Goal: Transaction & Acquisition: Purchase product/service

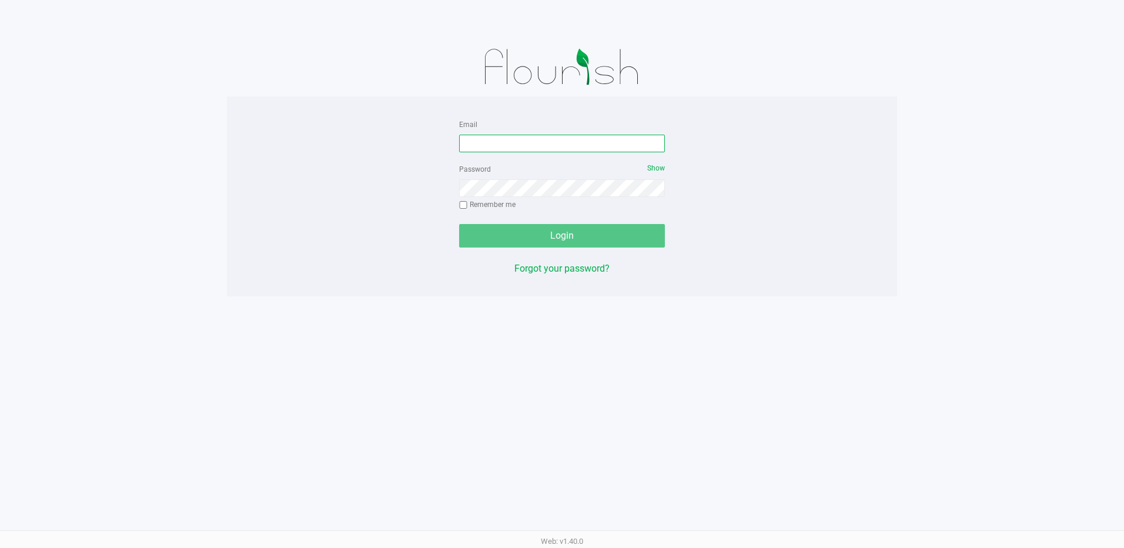
click at [513, 146] on input "Email" at bounding box center [562, 144] width 206 height 18
type input "[EMAIL_ADDRESS][DOMAIN_NAME]"
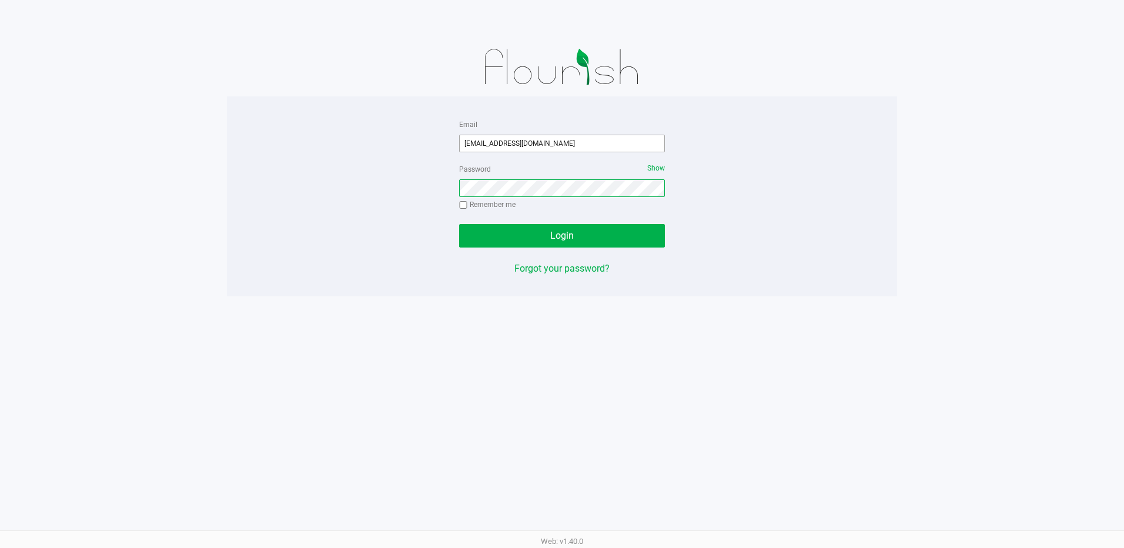
click at [459, 224] on button "Login" at bounding box center [562, 236] width 206 height 24
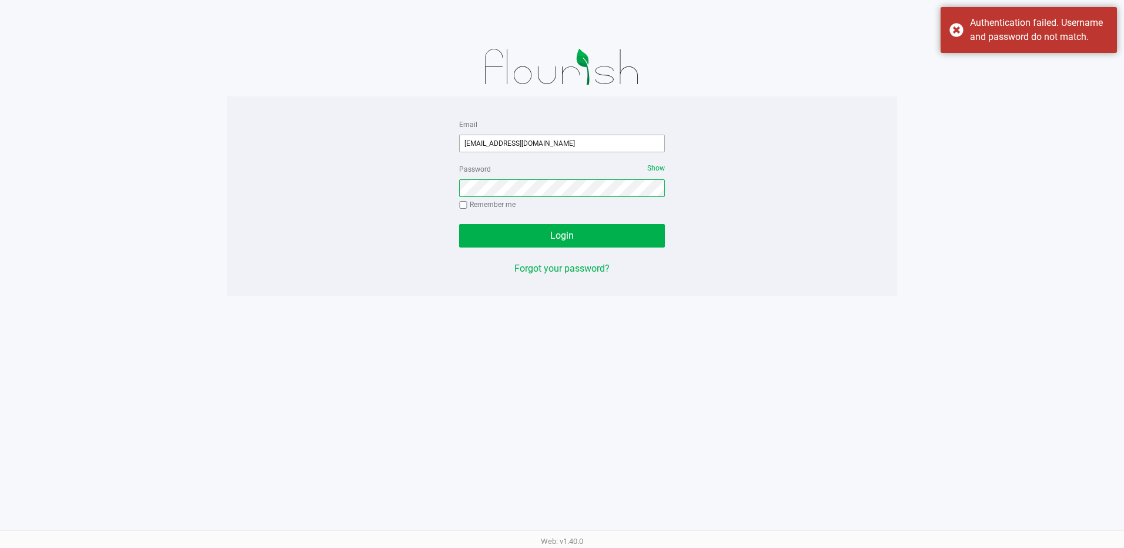
click at [459, 224] on button "Login" at bounding box center [562, 236] width 206 height 24
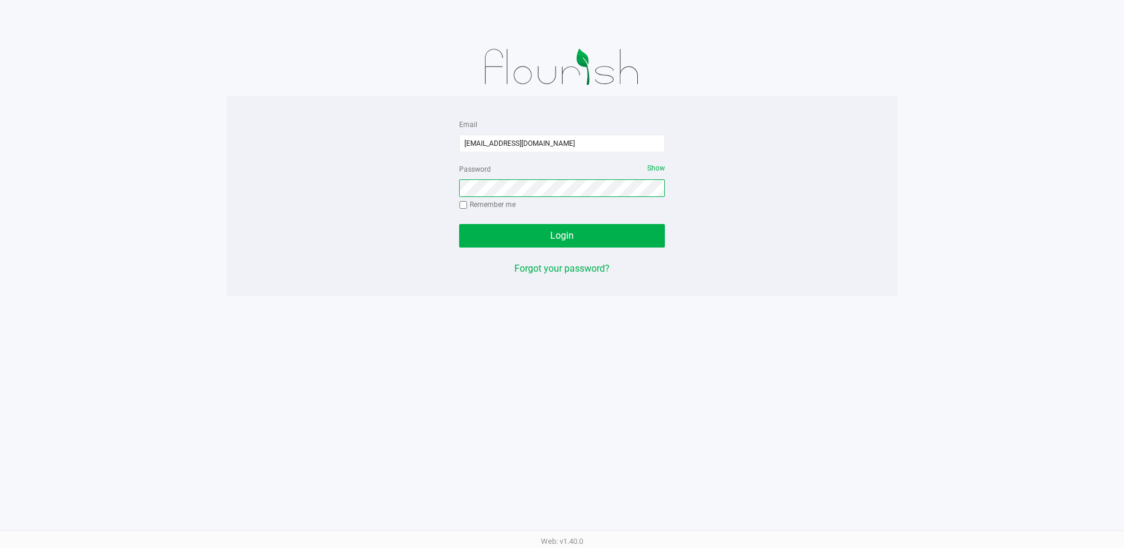
click at [459, 224] on button "Login" at bounding box center [562, 236] width 206 height 24
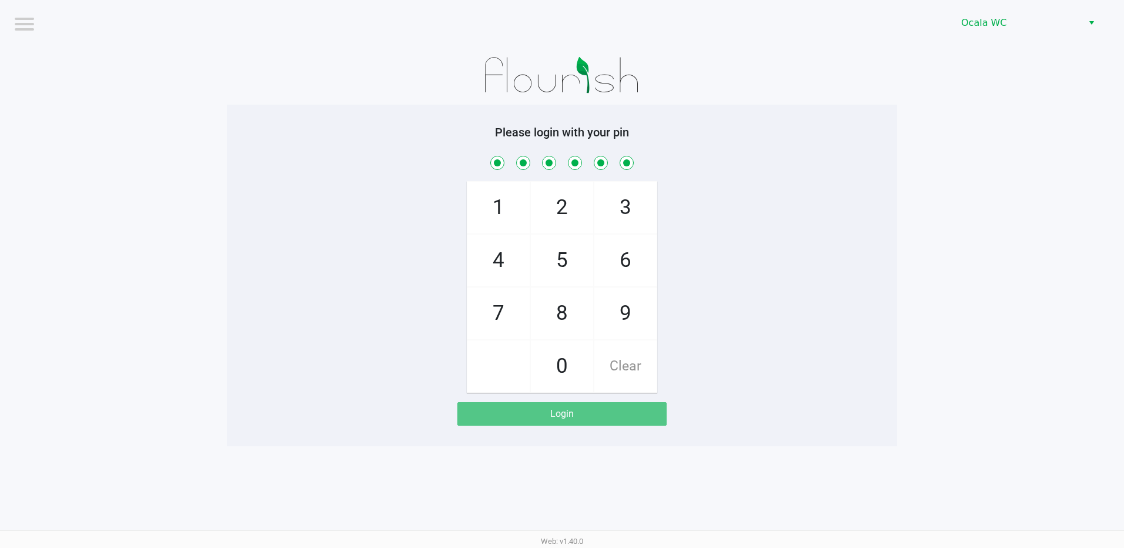
checkbox input "true"
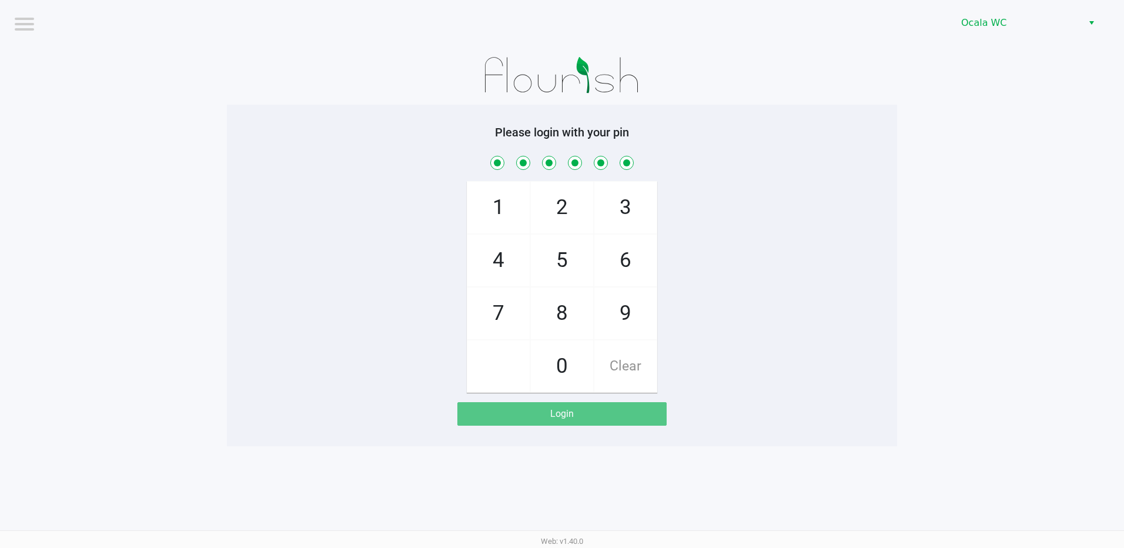
checkbox input "true"
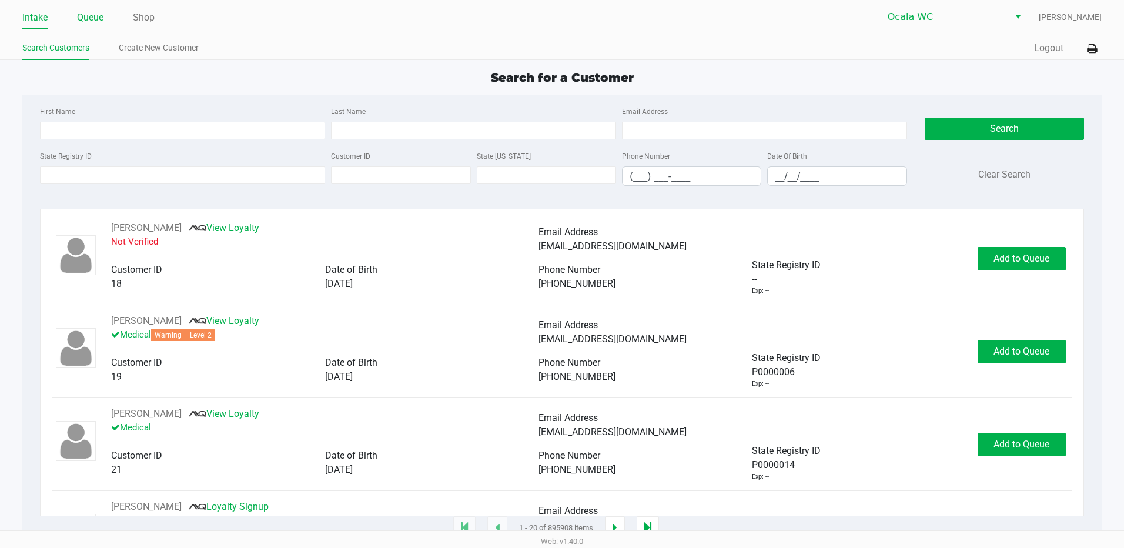
click at [100, 19] on link "Queue" at bounding box center [90, 17] width 26 height 16
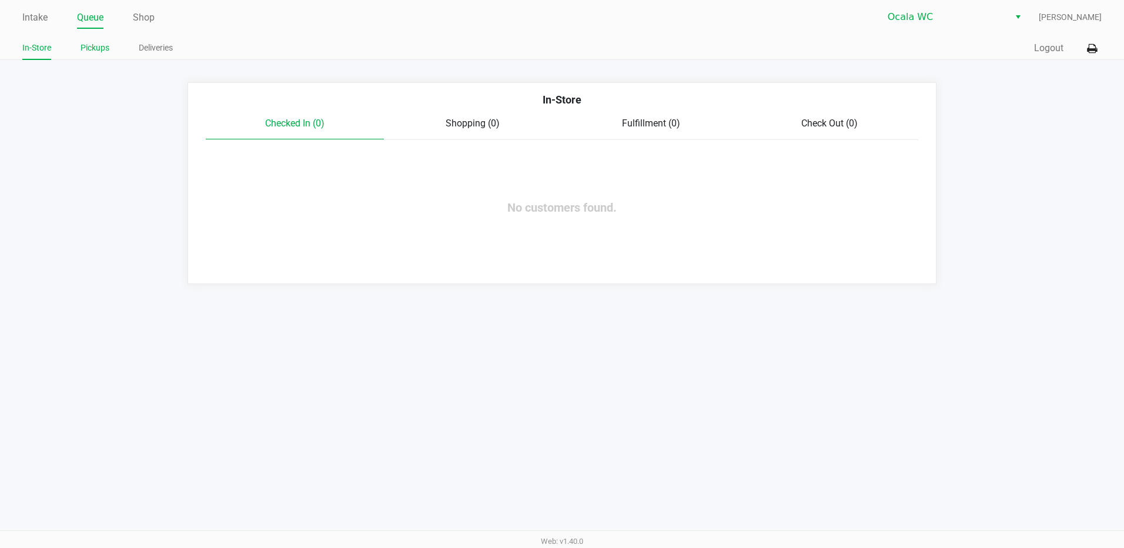
click at [100, 52] on link "Pickups" at bounding box center [95, 48] width 29 height 15
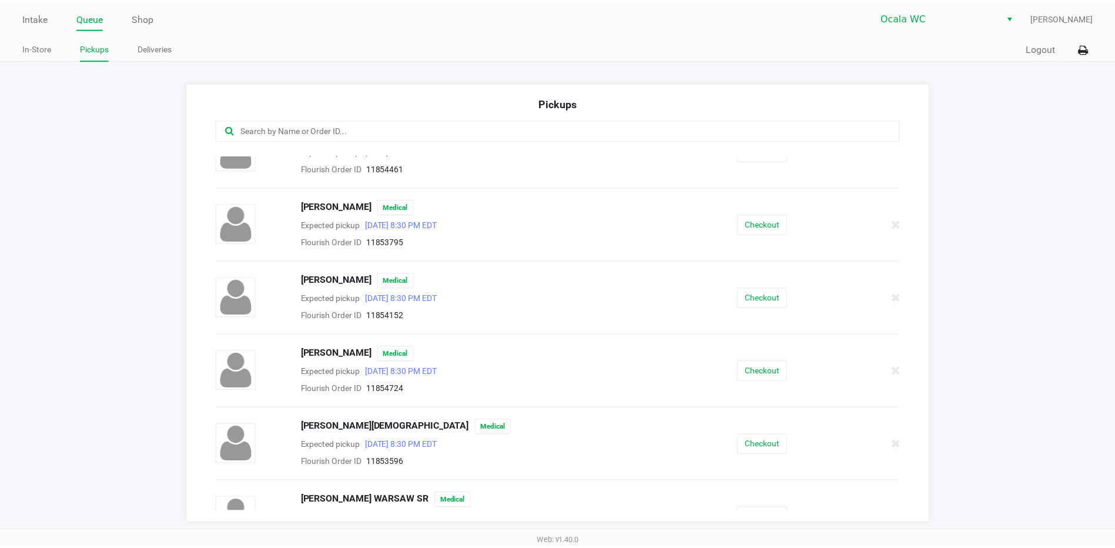
scroll to position [529, 0]
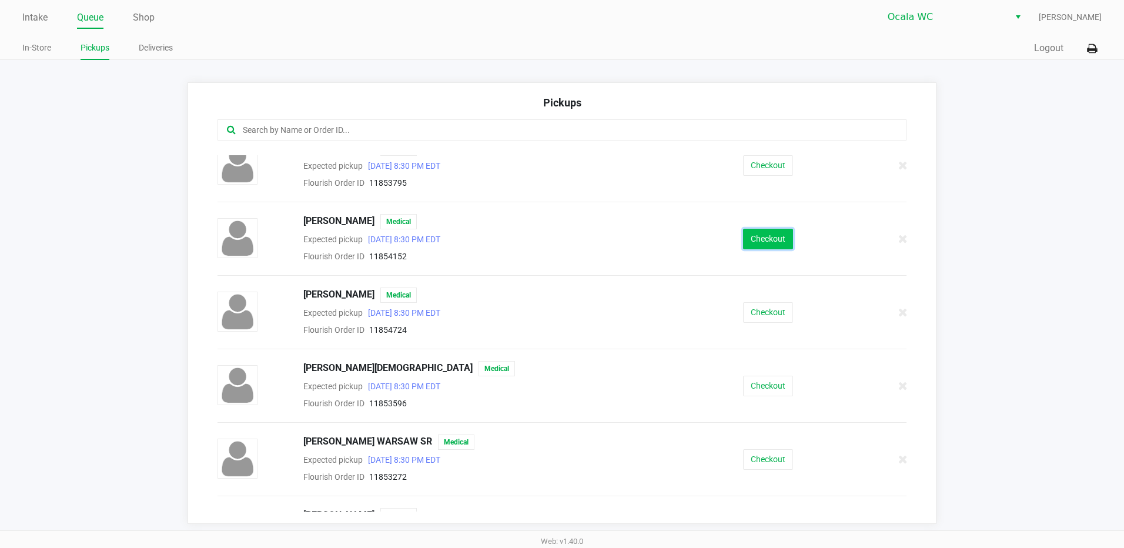
click at [743, 243] on button "Checkout" at bounding box center [768, 239] width 50 height 21
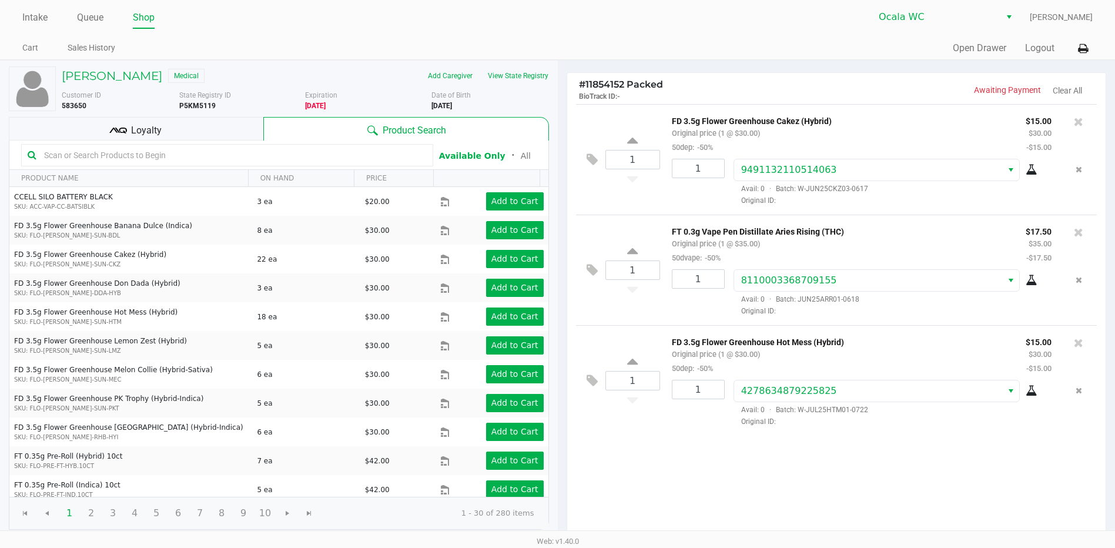
click at [688, 490] on div "1 FD 3.5g Flower Greenhouse Cakez (Hybrid) Original price (1 @ $30.00) 50dep: -…" at bounding box center [836, 321] width 539 height 434
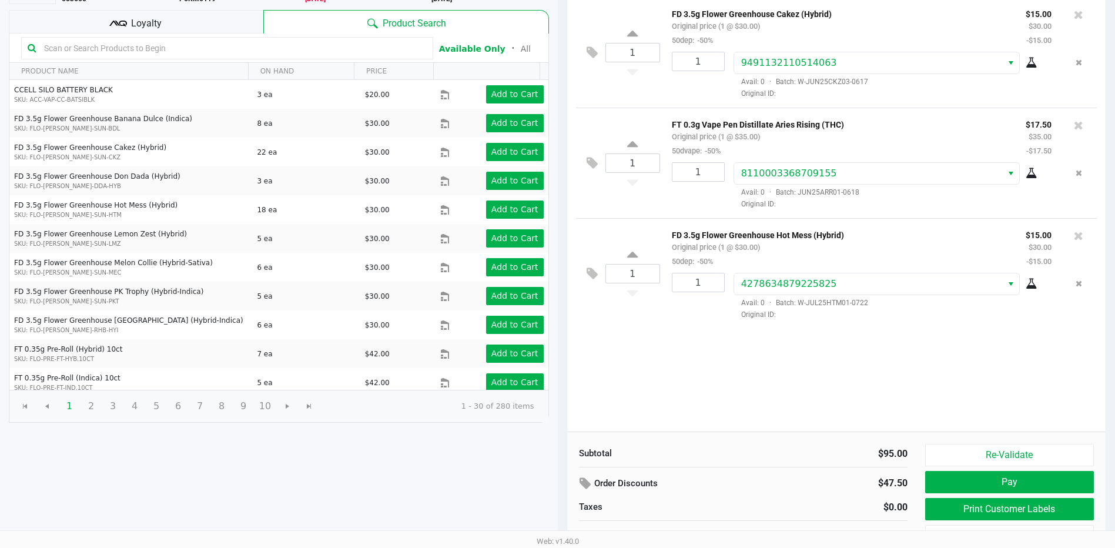
scroll to position [120, 0]
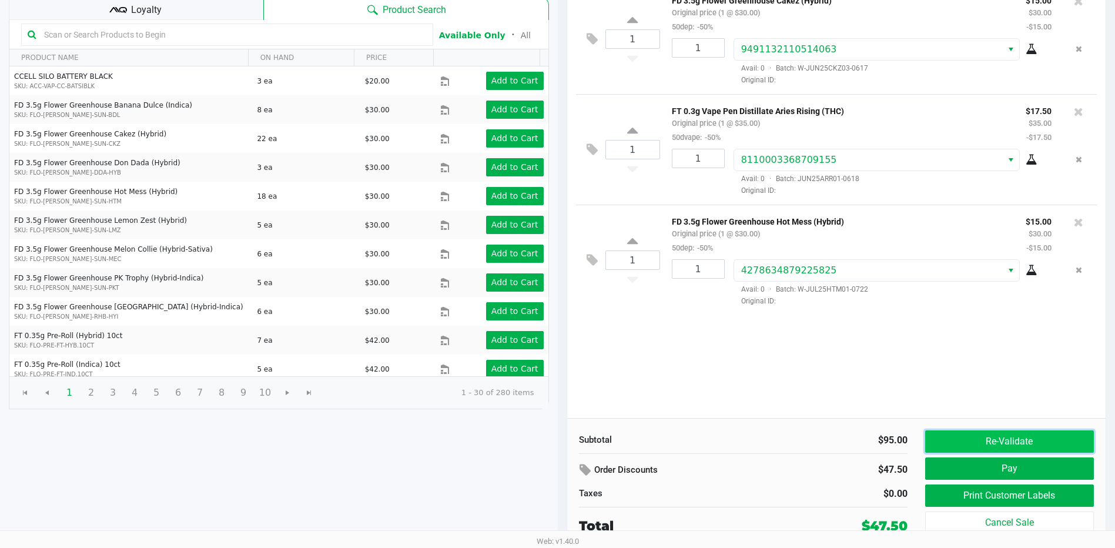
click at [1043, 447] on button "Re-Validate" at bounding box center [1009, 441] width 169 height 22
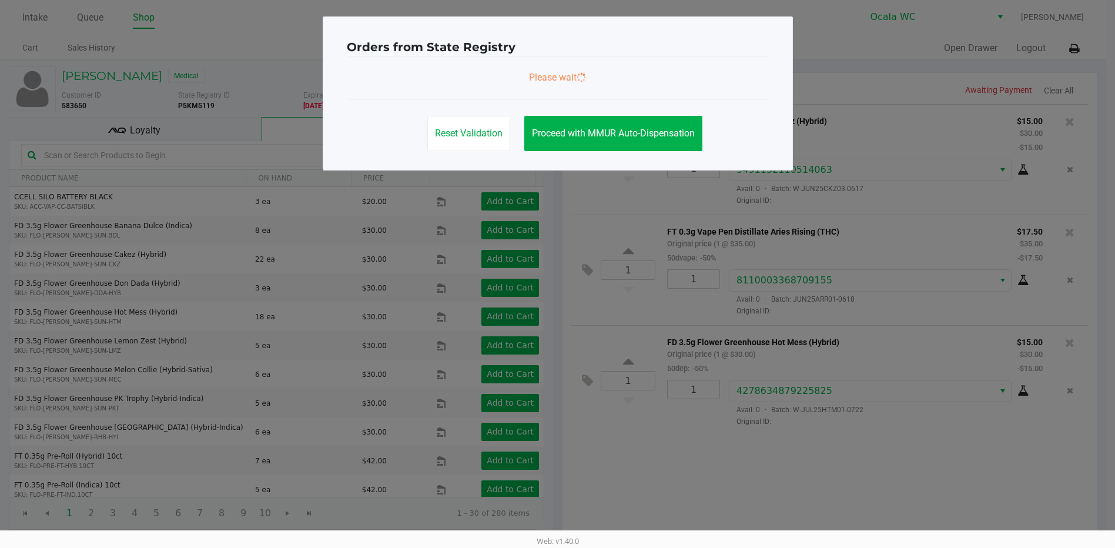
scroll to position [0, 0]
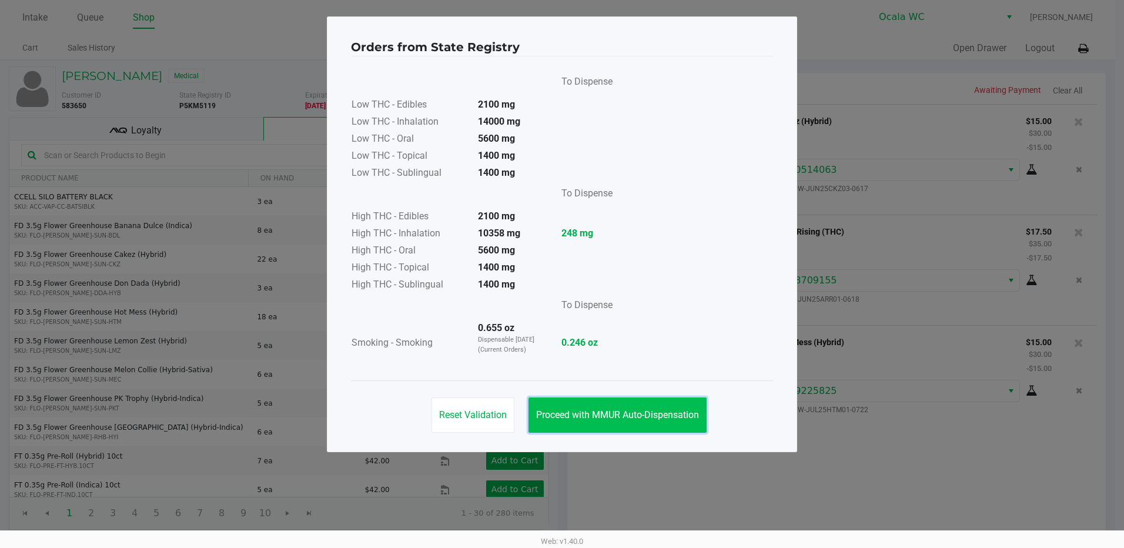
click at [681, 421] on button "Proceed with MMUR Auto-Dispensation" at bounding box center [617, 414] width 178 height 35
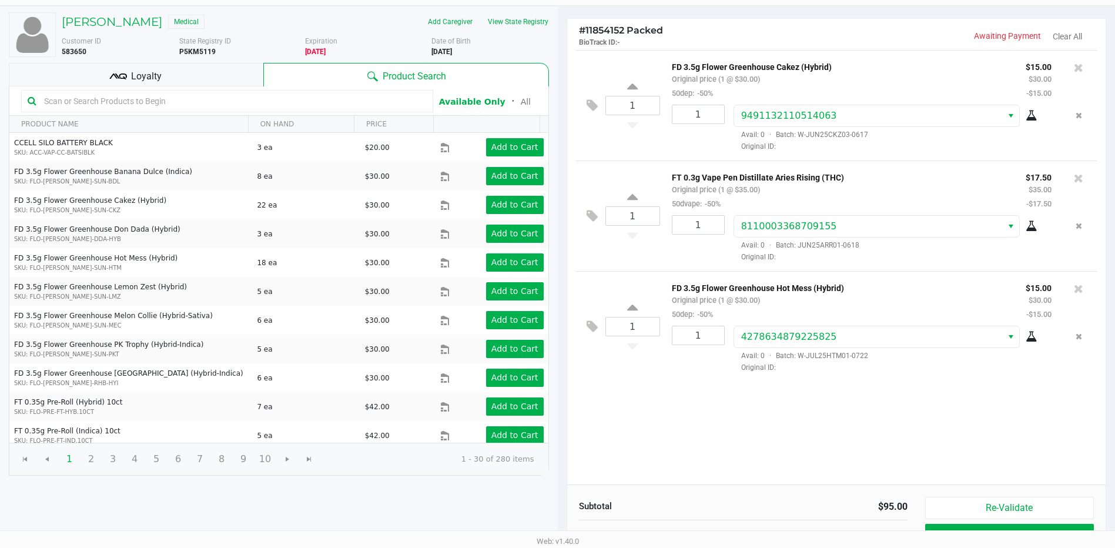
scroll to position [120, 0]
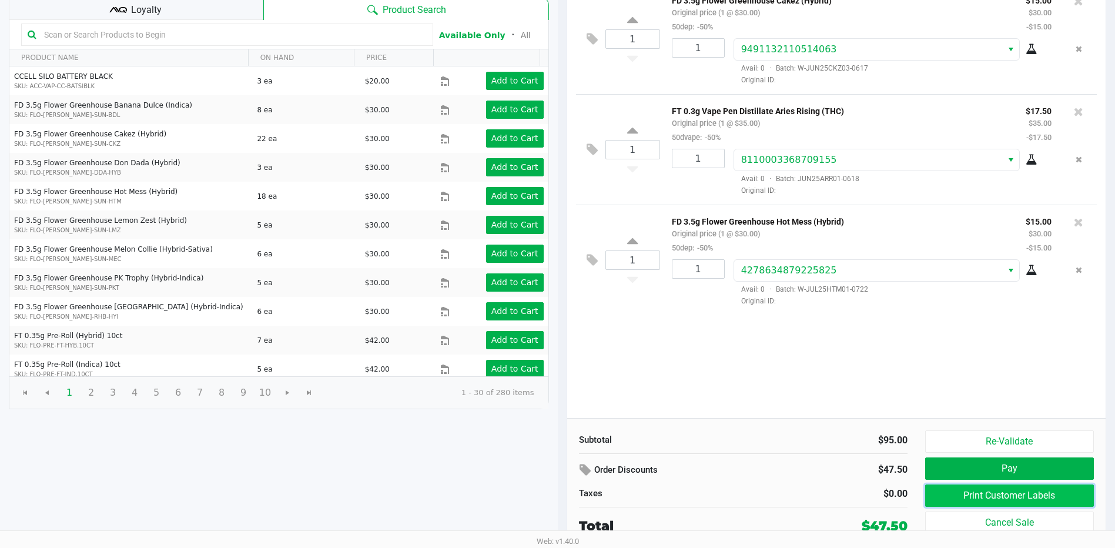
click at [986, 494] on button "Print Customer Labels" at bounding box center [1009, 495] width 169 height 22
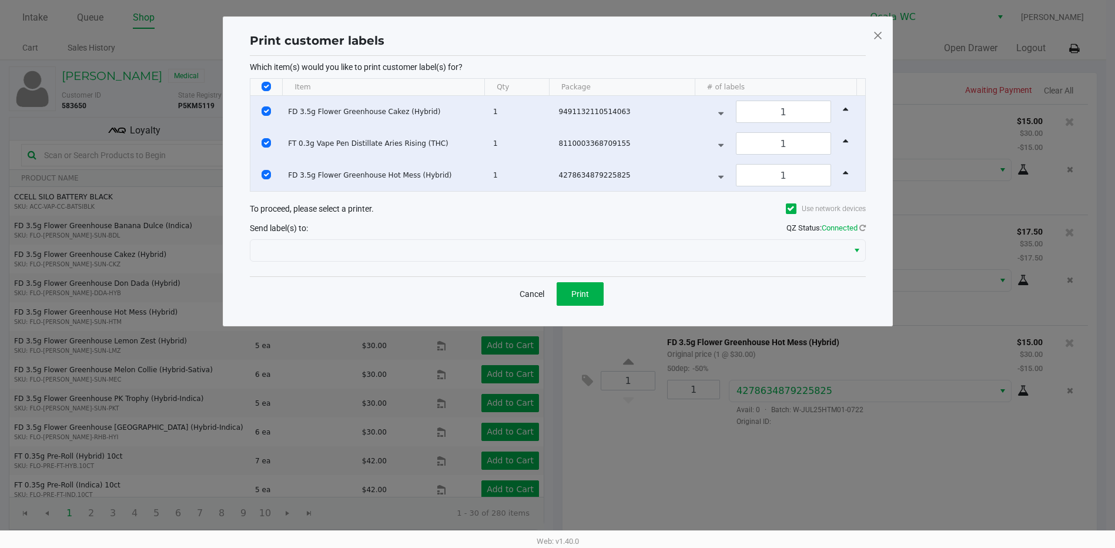
scroll to position [0, 0]
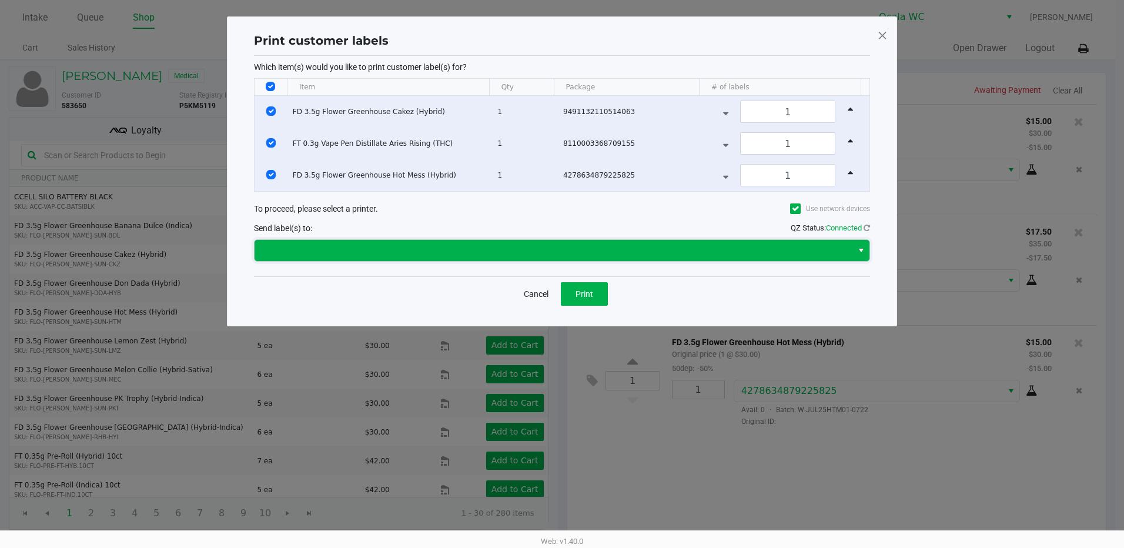
click at [404, 249] on span at bounding box center [554, 250] width 584 height 14
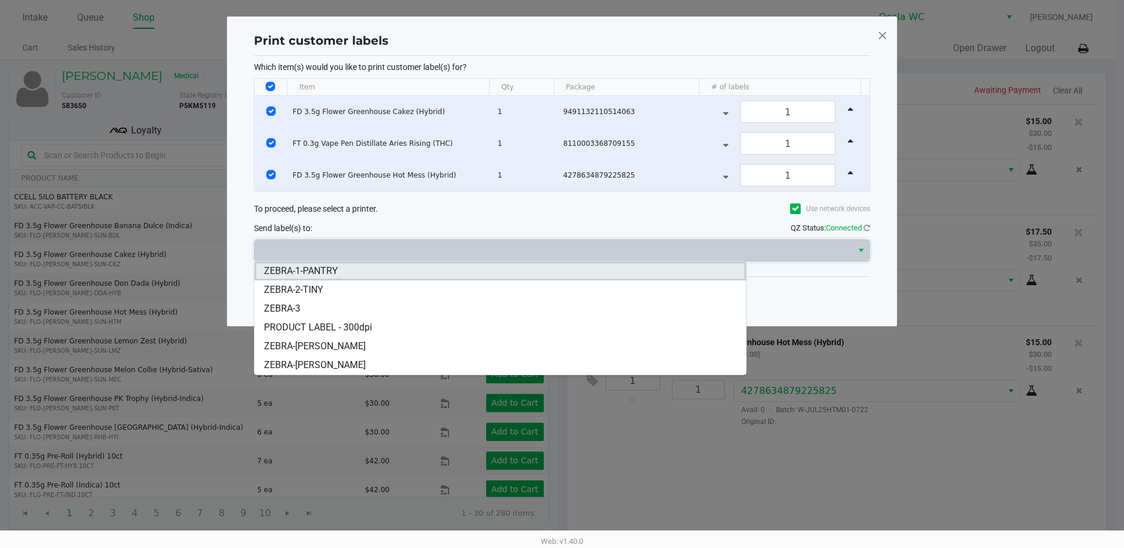
click at [408, 277] on li "ZEBRA-1-PANTRY" at bounding box center [499, 271] width 491 height 19
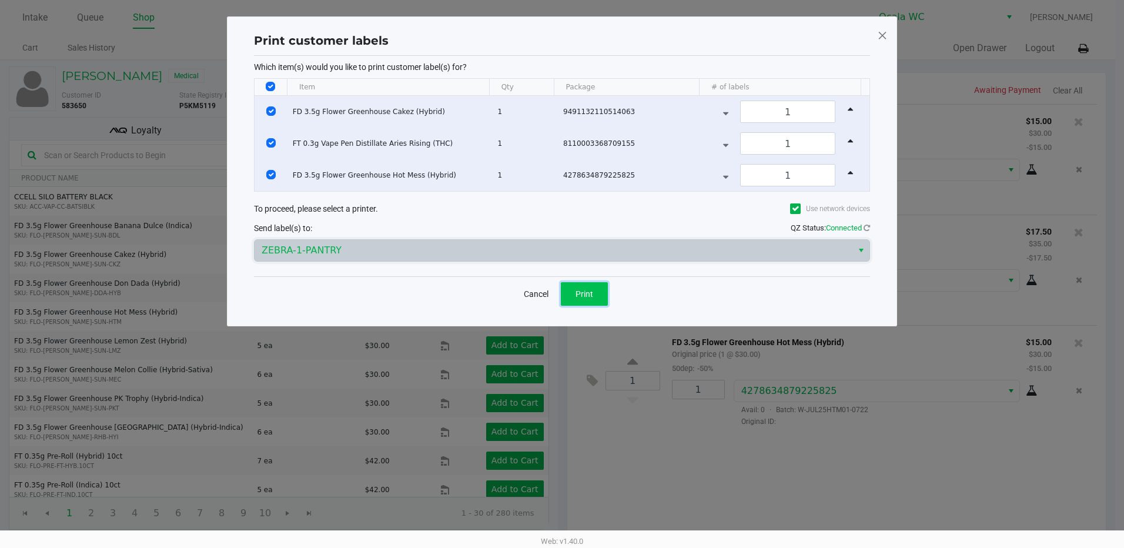
click at [570, 292] on button "Print" at bounding box center [584, 294] width 47 height 24
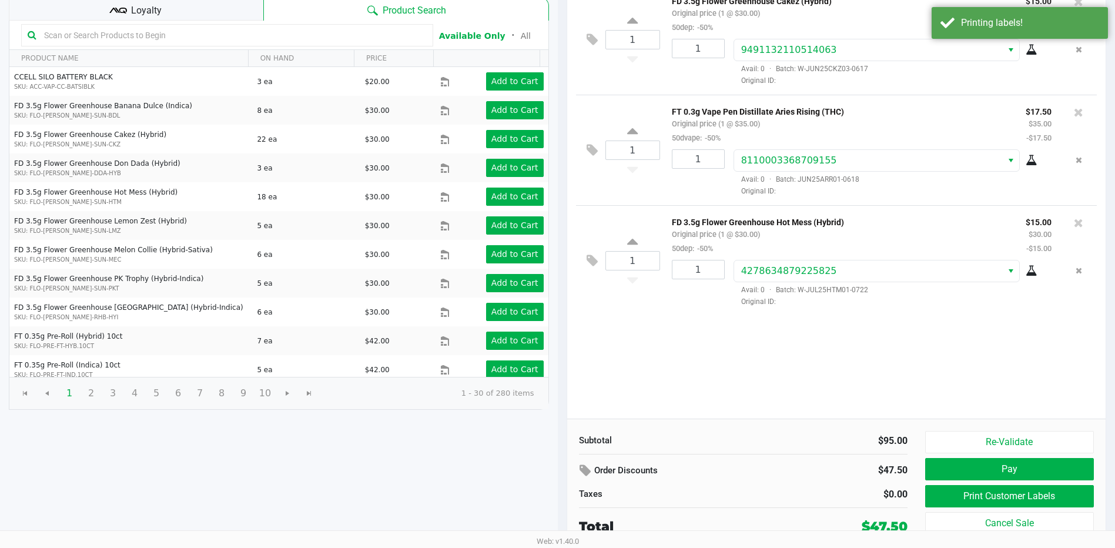
scroll to position [120, 0]
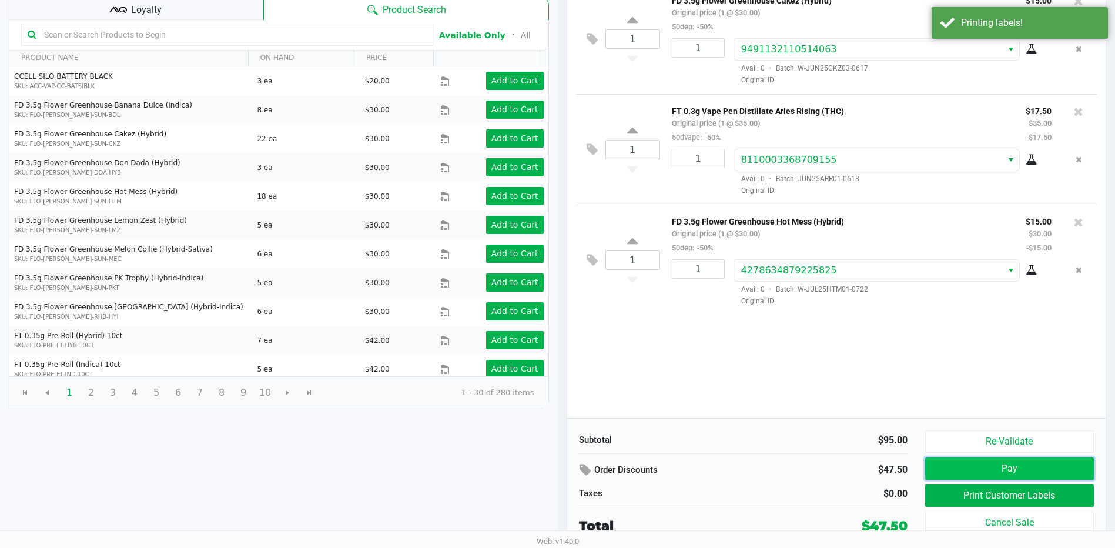
click at [965, 463] on button "Pay" at bounding box center [1009, 468] width 169 height 22
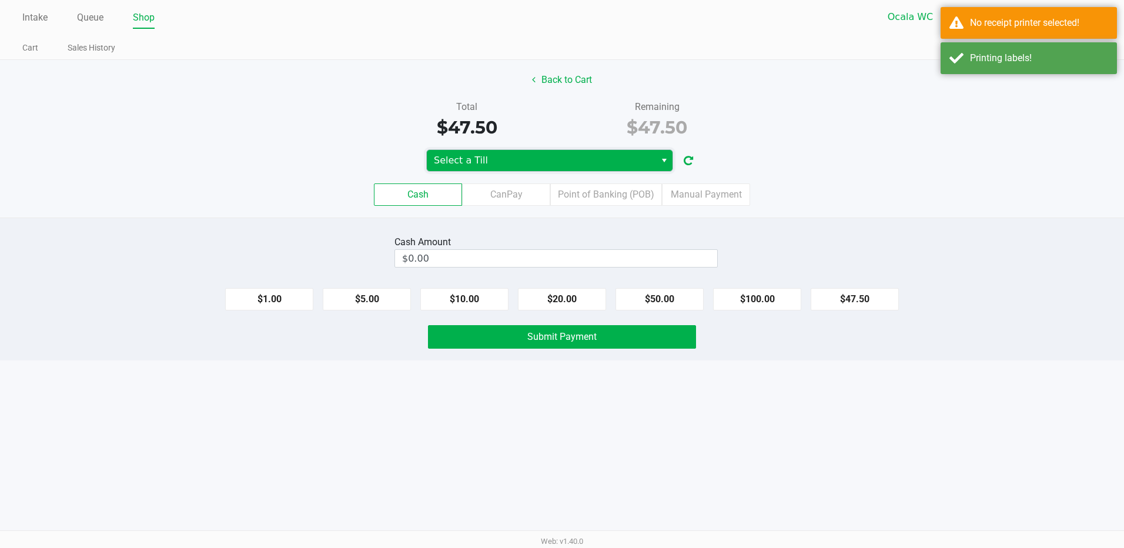
click at [626, 160] on span "Select a Till" at bounding box center [541, 160] width 215 height 14
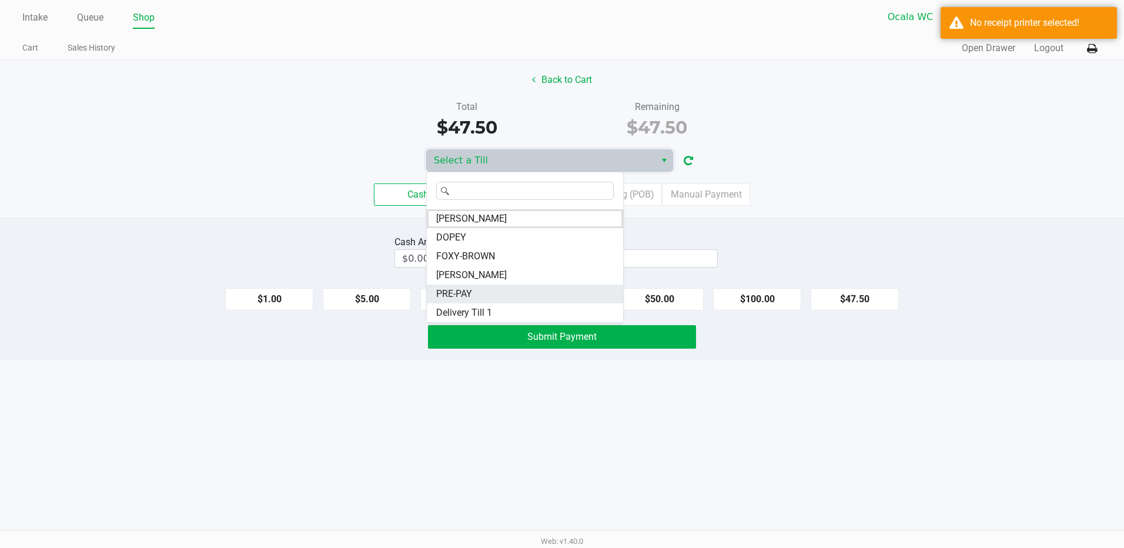
click at [535, 288] on li "PRE-PAY" at bounding box center [525, 293] width 196 height 19
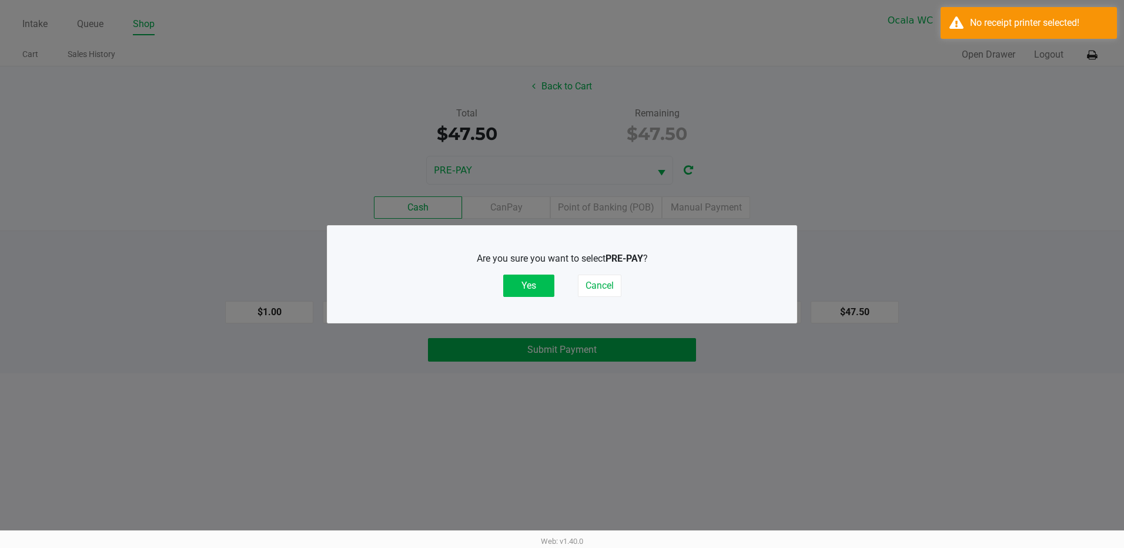
click at [531, 284] on button "Yes" at bounding box center [528, 285] width 51 height 22
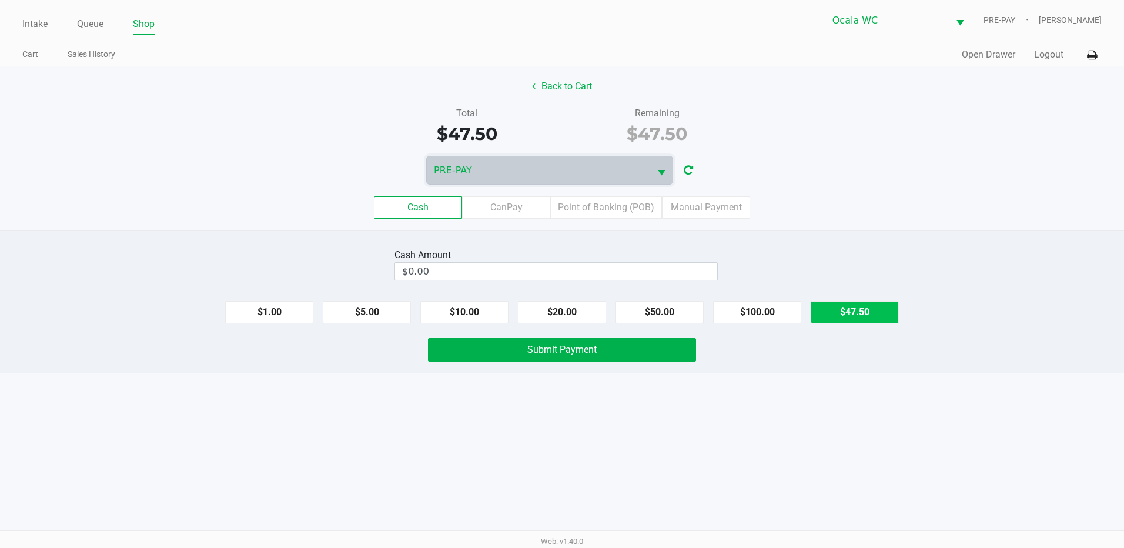
click at [850, 302] on button "$47.50" at bounding box center [855, 312] width 88 height 22
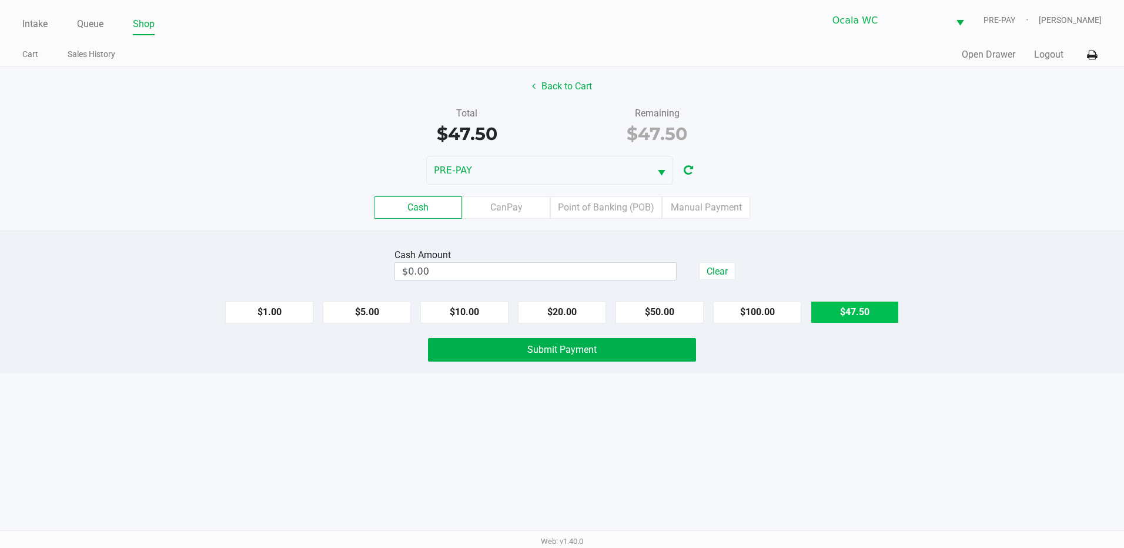
type input "$47.50"
click at [720, 199] on label "Manual Payment" at bounding box center [706, 207] width 88 height 22
click at [0, 0] on 8 "Manual Payment" at bounding box center [0, 0] width 0 height 0
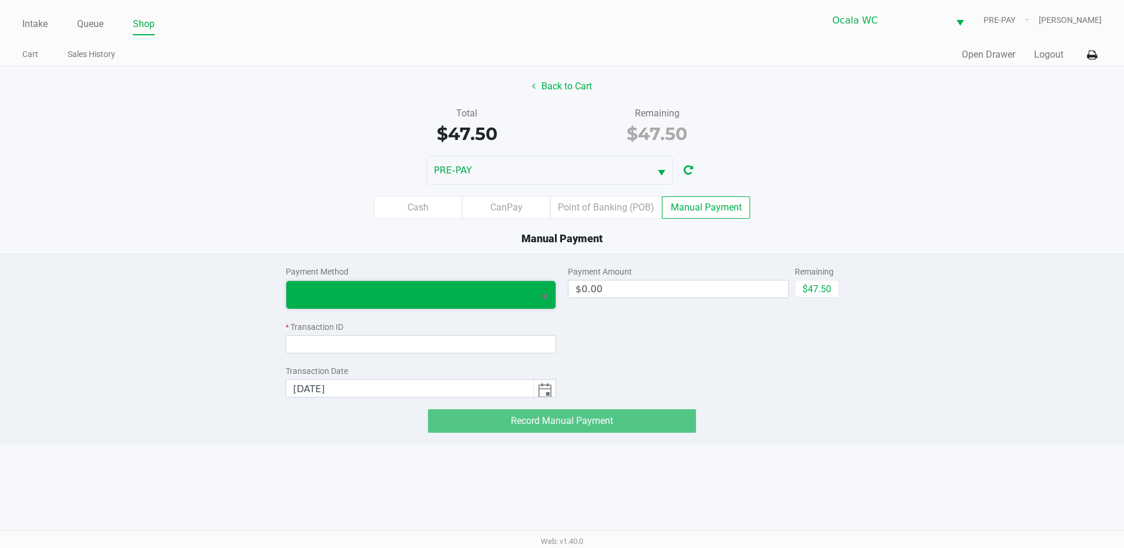
click at [416, 289] on span at bounding box center [409, 294] width 233 height 14
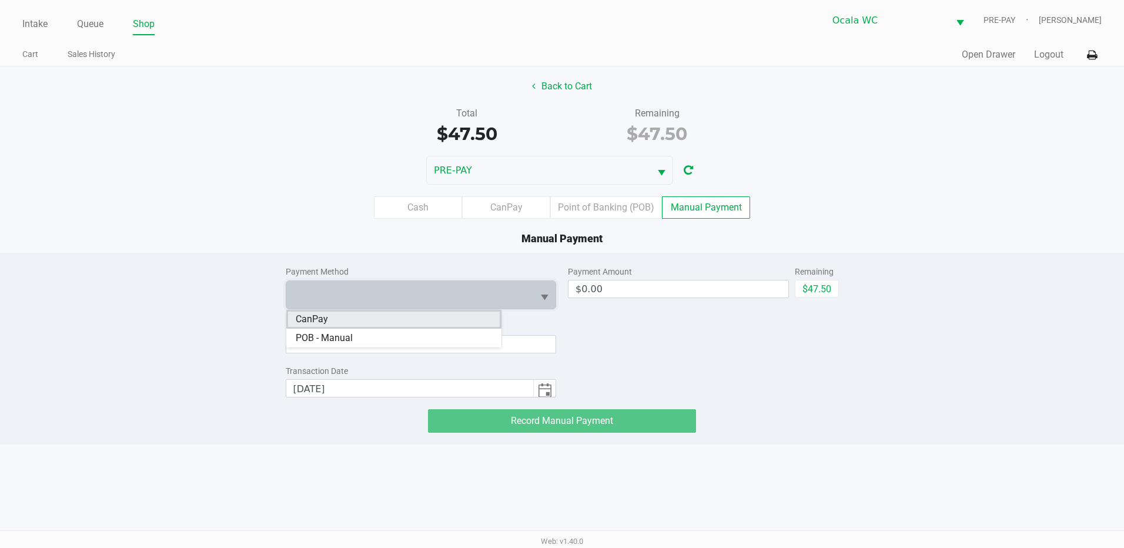
click at [403, 316] on li "CanPay" at bounding box center [394, 319] width 216 height 19
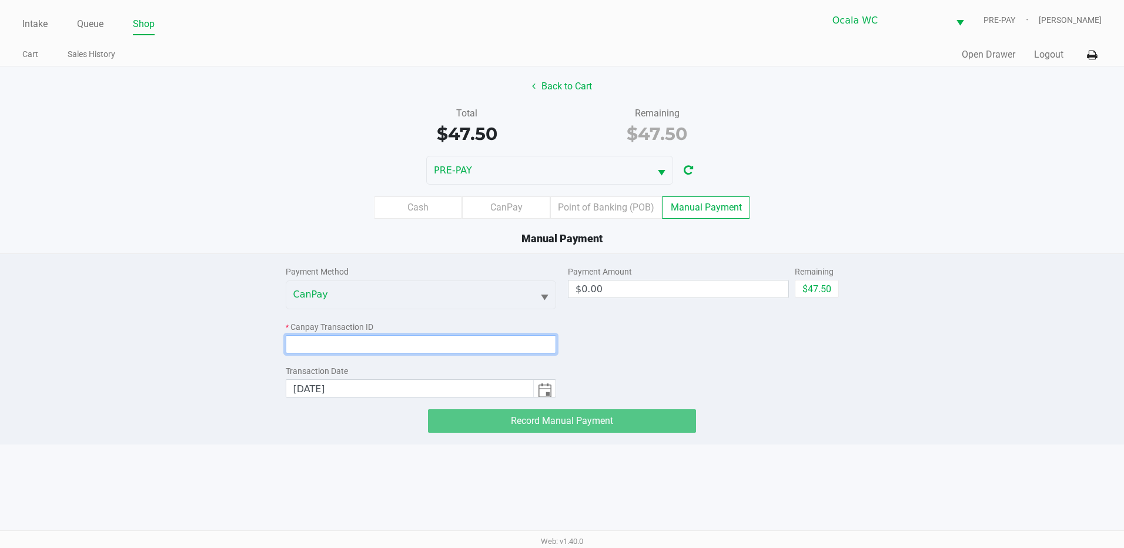
click at [413, 347] on input at bounding box center [421, 344] width 271 height 18
click at [818, 278] on div "Remaining $47.50" at bounding box center [817, 282] width 44 height 32
click at [818, 280] on button "$47.50" at bounding box center [817, 289] width 44 height 18
type input "$47.50"
click at [444, 342] on input at bounding box center [421, 344] width 271 height 18
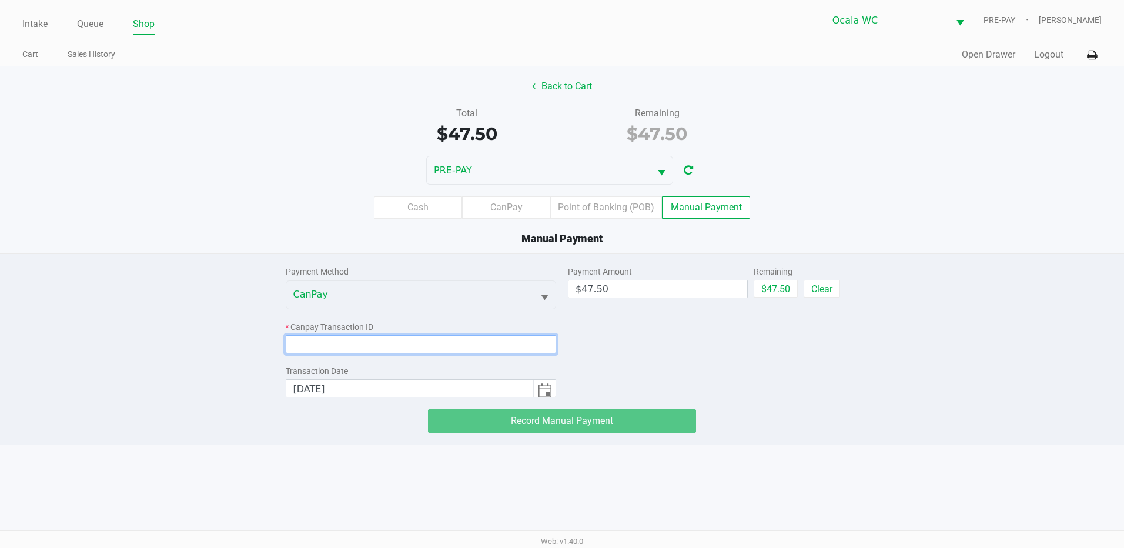
click at [332, 349] on input at bounding box center [421, 344] width 271 height 18
paste input "BE3UCI0USA3I"
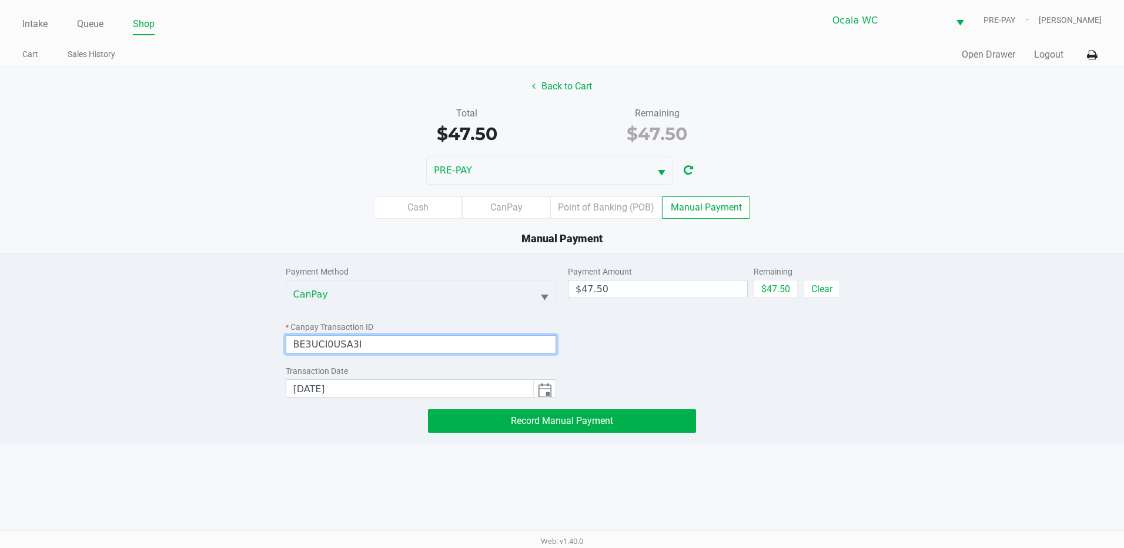
type input "BE3UCI0USA3I"
click at [588, 329] on div "Payment Amount $47.50 Remaining $47.50 Clear" at bounding box center [703, 325] width 271 height 143
click at [605, 416] on span "Record Manual Payment" at bounding box center [562, 420] width 102 height 11
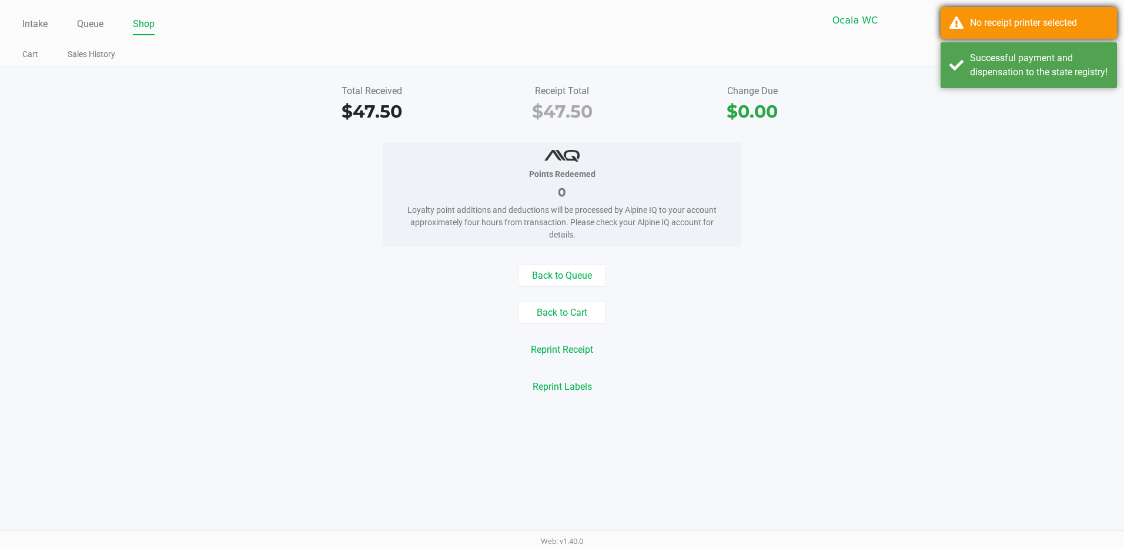
click at [1049, 22] on div "No receipt printer selected" at bounding box center [1039, 23] width 138 height 14
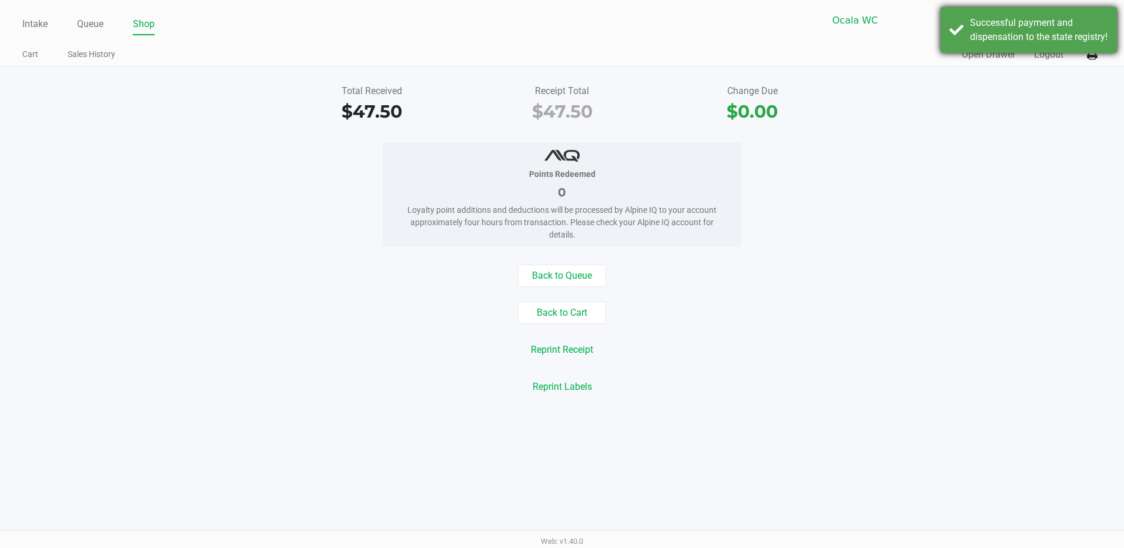
drag, startPoint x: 1040, startPoint y: 44, endPoint x: 1046, endPoint y: 39, distance: 8.0
click at [1046, 39] on div "Successful payment and dispensation to the state registry!" at bounding box center [1039, 30] width 138 height 28
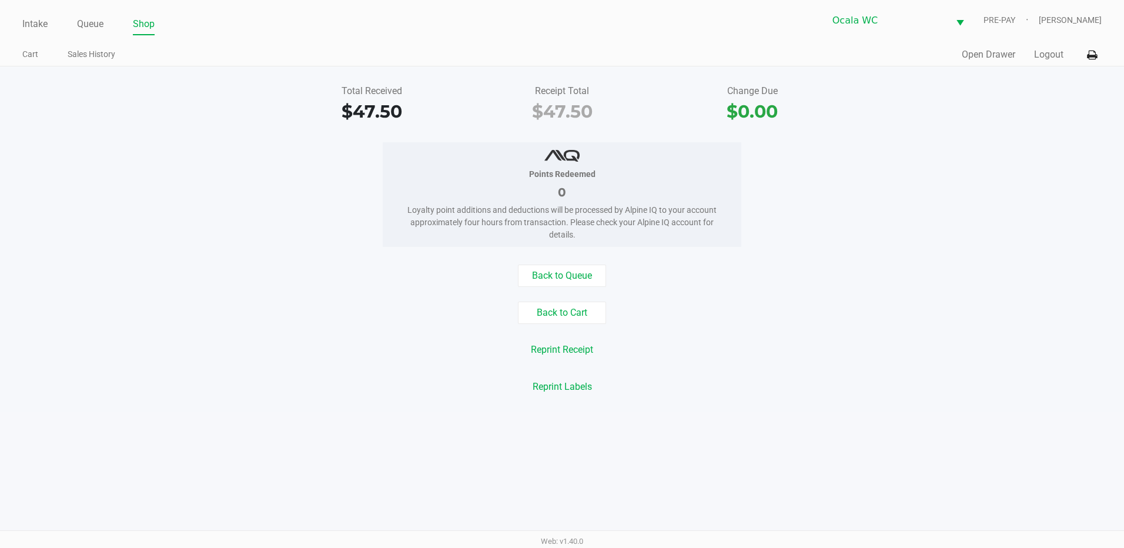
drag, startPoint x: 1046, startPoint y: 39, endPoint x: 929, endPoint y: 49, distance: 117.4
click at [920, 54] on div "Quick Sale Open Drawer Logout" at bounding box center [832, 55] width 540 height 22
click at [1087, 54] on icon at bounding box center [1092, 55] width 10 height 8
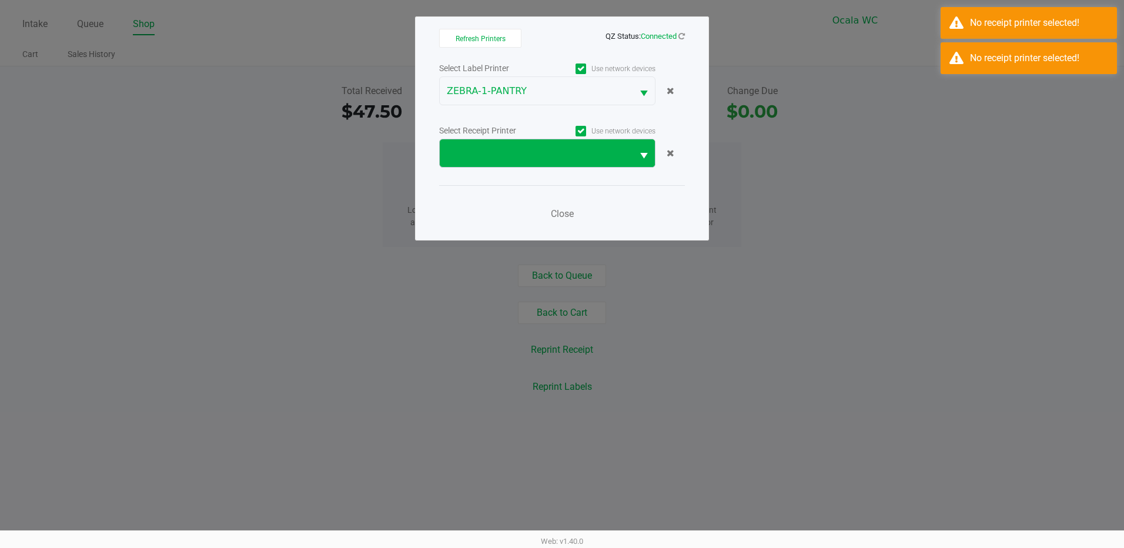
click at [632, 156] on button "Select" at bounding box center [643, 153] width 22 height 28
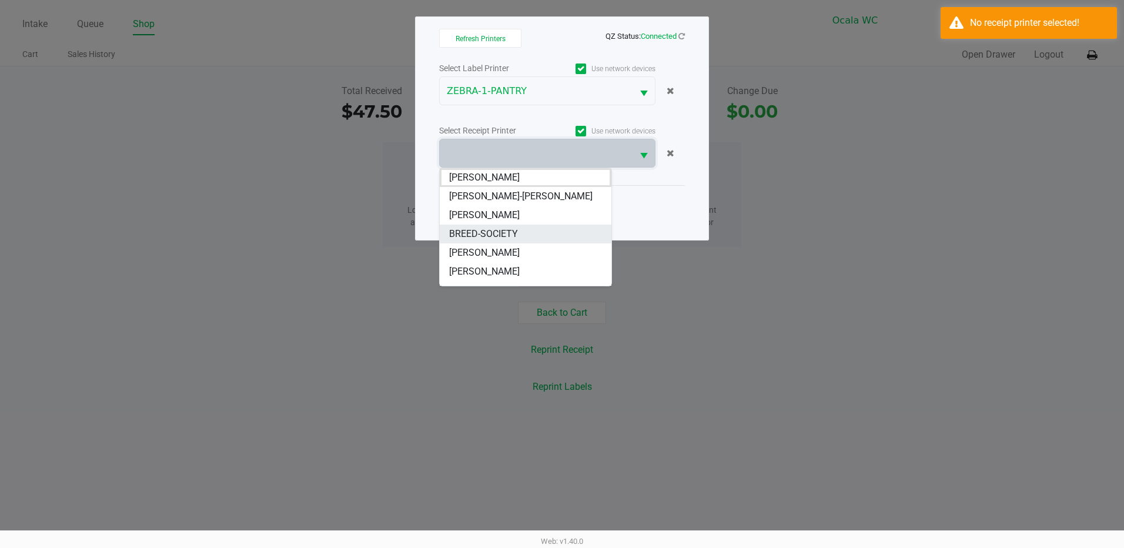
click at [523, 230] on li "BREED-SOCIETY" at bounding box center [526, 234] width 172 height 19
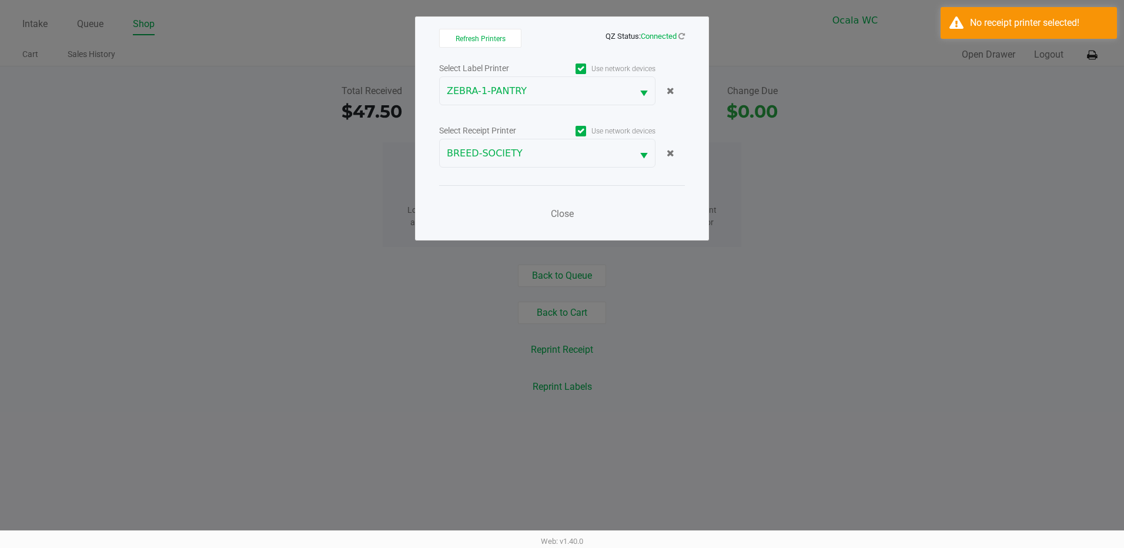
click at [784, 249] on ngb-modal-window "Refresh Printers QZ Status: Connected Select Label Printer Use network devices …" at bounding box center [562, 274] width 1124 height 548
click at [573, 215] on span "Close" at bounding box center [562, 213] width 23 height 11
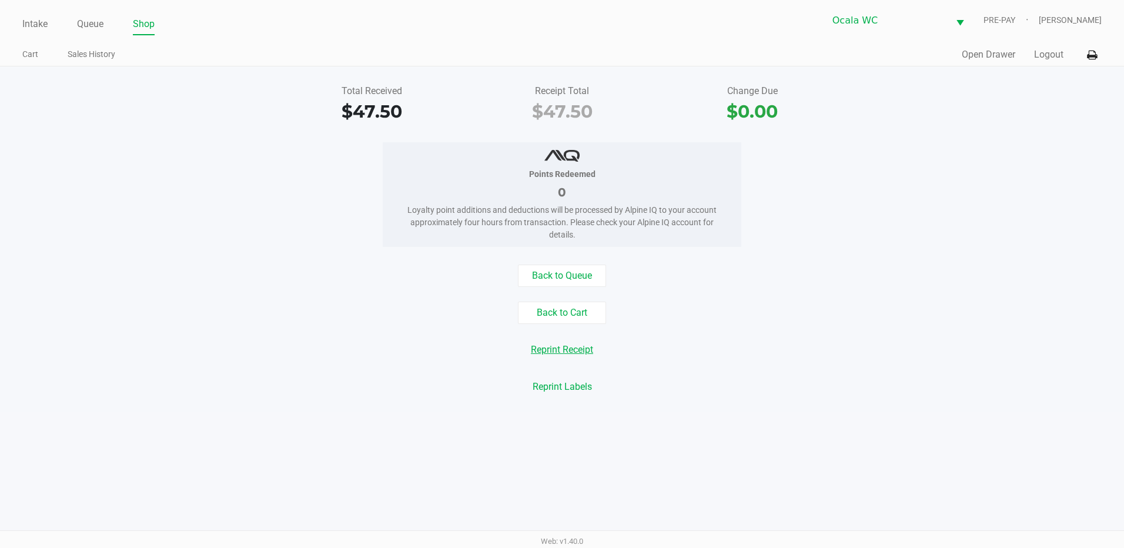
click at [576, 346] on button "Reprint Receipt" at bounding box center [562, 350] width 78 height 22
click at [39, 21] on link "Intake" at bounding box center [34, 24] width 25 height 16
